Goal: Information Seeking & Learning: Learn about a topic

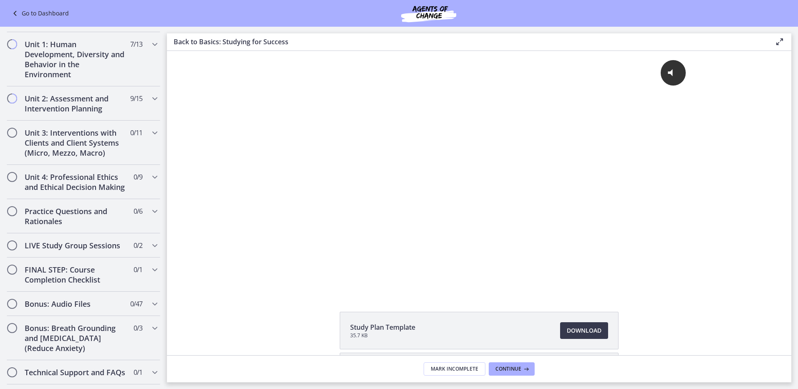
scroll to position [584, 0]
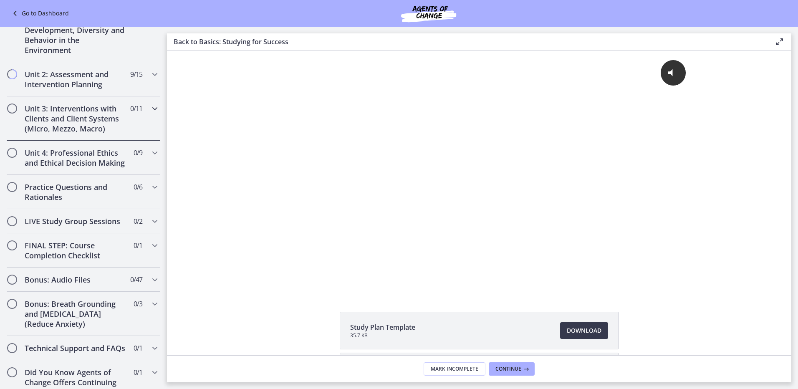
click at [110, 124] on h2 "Unit 3: Interventions with Clients and Client Systems (Micro, Mezzo, Macro)" at bounding box center [76, 119] width 102 height 30
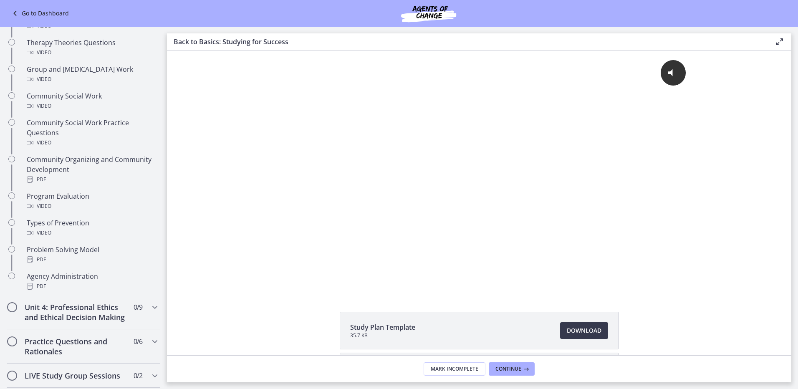
scroll to position [200, 0]
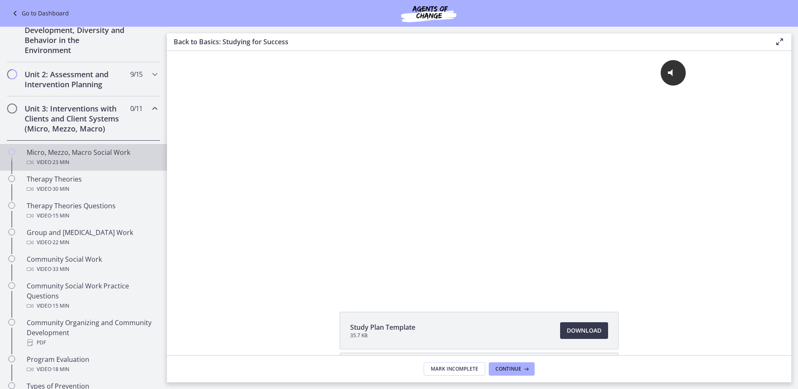
click at [104, 154] on div "Micro, Mezzo, Macro Social Work Video · 23 min" at bounding box center [92, 157] width 130 height 20
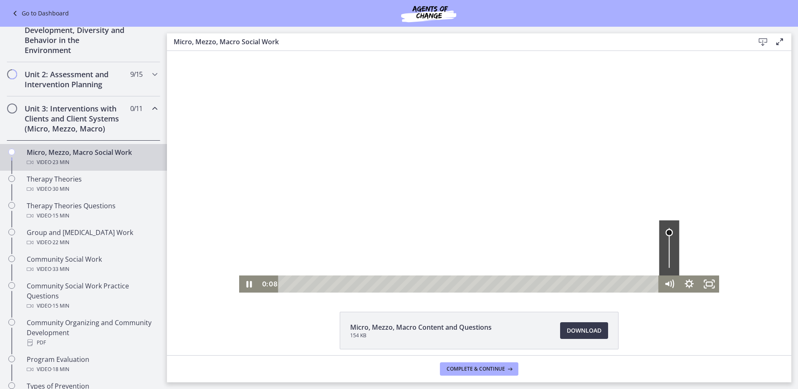
click at [666, 233] on div "Volume" at bounding box center [669, 232] width 7 height 7
drag, startPoint x: 708, startPoint y: 281, endPoint x: 876, endPoint y: 376, distance: 193.3
click at [708, 281] on icon "Fullscreen" at bounding box center [709, 284] width 20 height 17
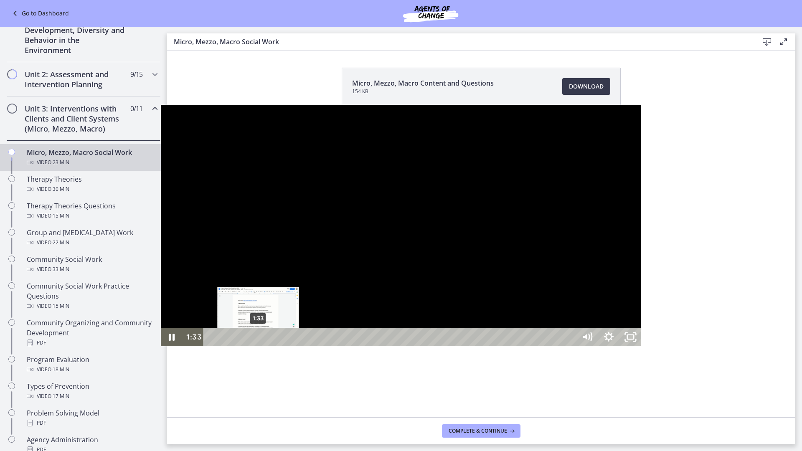
click at [211, 346] on div "1:33" at bounding box center [390, 337] width 359 height 18
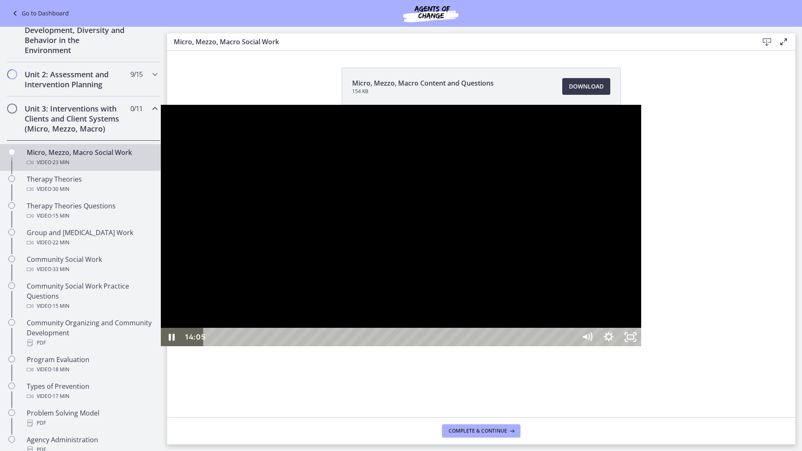
click at [374, 293] on div at bounding box center [401, 226] width 481 height 242
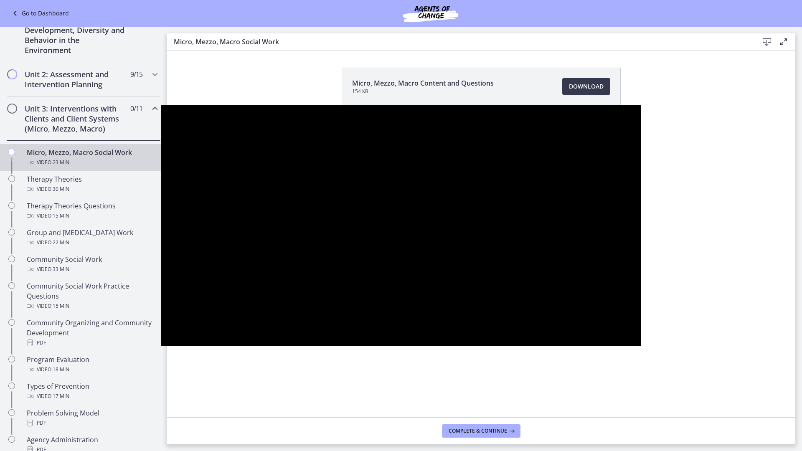
click at [161, 105] on button "Play Video: cbe5fj9t4o1cl02sigfg.mp4" at bounding box center [161, 105] width 0 height 0
click at [161, 105] on button "Pause: cbe5fj9t4o1cl02sigfg.mp4" at bounding box center [161, 105] width 0 height 0
click at [161, 105] on button "Play Video: cbe5fj9t4o1cl02sigfg.mp4" at bounding box center [161, 105] width 0 height 0
click at [161, 105] on button "Pause: cbe5fj9t4o1cl02sigfg.mp4" at bounding box center [161, 105] width 0 height 0
click at [161, 105] on button "Play Video: cbe5fj9t4o1cl02sigfg.mp4" at bounding box center [161, 105] width 0 height 0
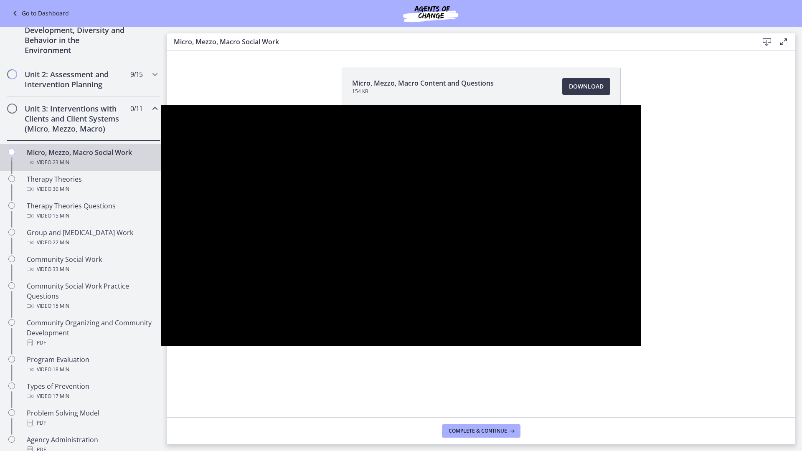
click at [161, 105] on button "Pause: cbe5fj9t4o1cl02sigfg.mp4" at bounding box center [161, 105] width 0 height 0
click at [161, 105] on button "Play Video: cbe5fj9t4o1cl02sigfg.mp4" at bounding box center [161, 105] width 0 height 0
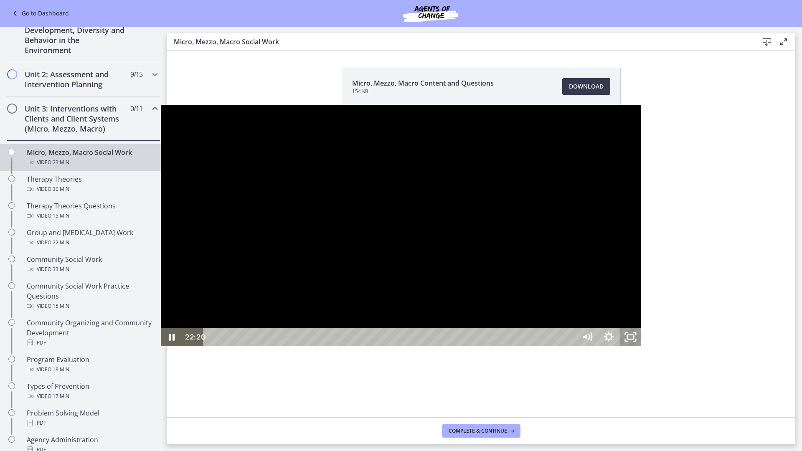
click at [641, 346] on icon "Unfullscreen" at bounding box center [630, 337] width 22 height 18
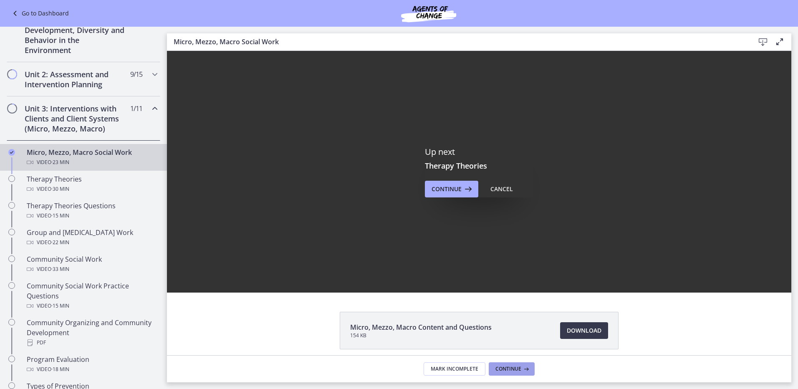
click at [523, 369] on icon at bounding box center [525, 369] width 8 height 7
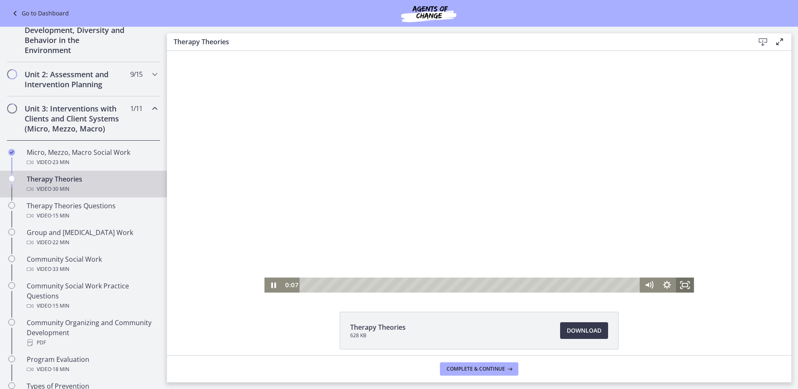
click at [683, 290] on icon "Fullscreen" at bounding box center [685, 285] width 18 height 15
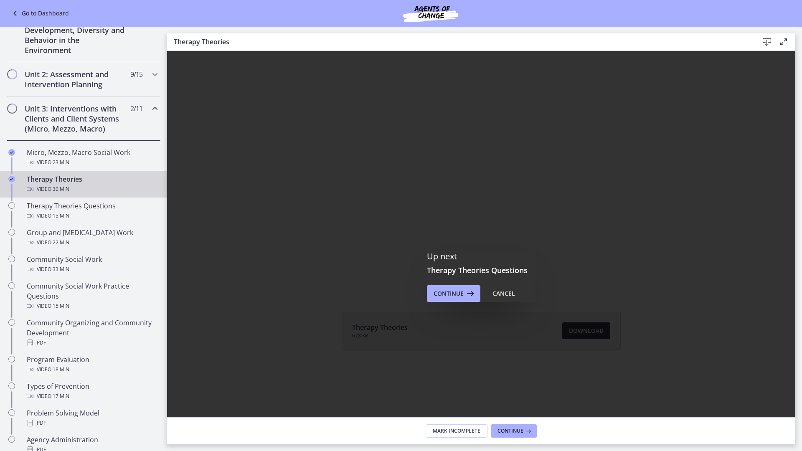
click at [795, 293] on div "Click for sound @keyframes VOLUME_SMALL_WAVE_FLASH { 0% { opacity: 0; } 33% { o…" at bounding box center [481, 172] width 628 height 242
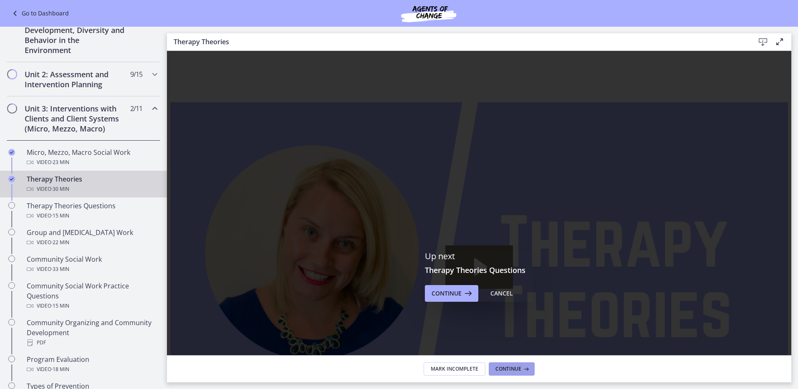
click at [526, 365] on button "Continue" at bounding box center [512, 368] width 46 height 13
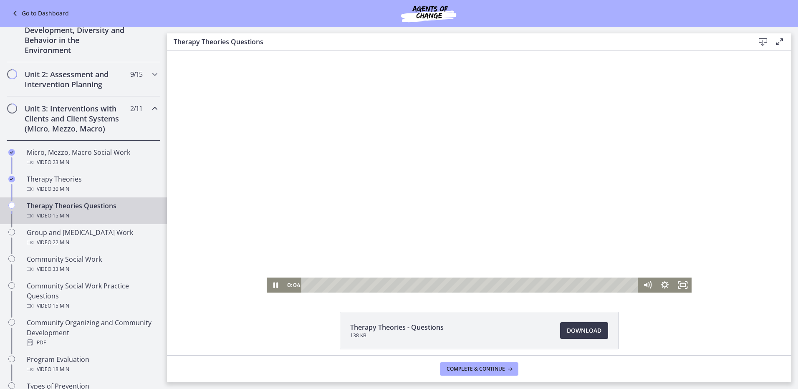
click at [464, 160] on div at bounding box center [479, 172] width 425 height 242
